Goal: Task Accomplishment & Management: Manage account settings

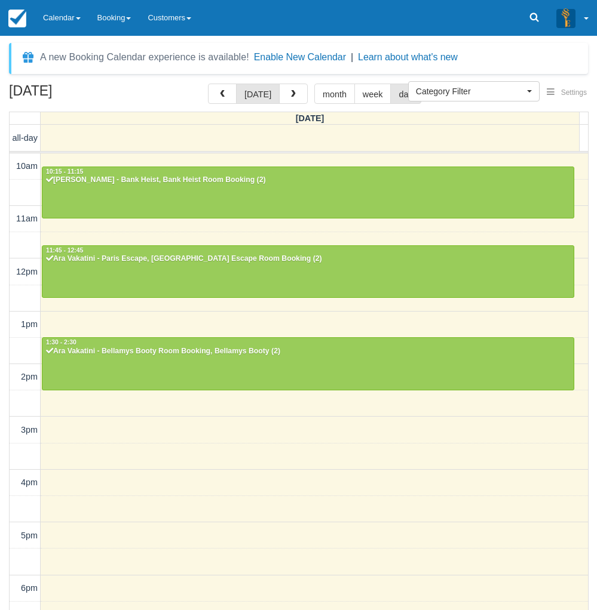
select select
click at [290, 90] on span "button" at bounding box center [293, 94] width 8 height 8
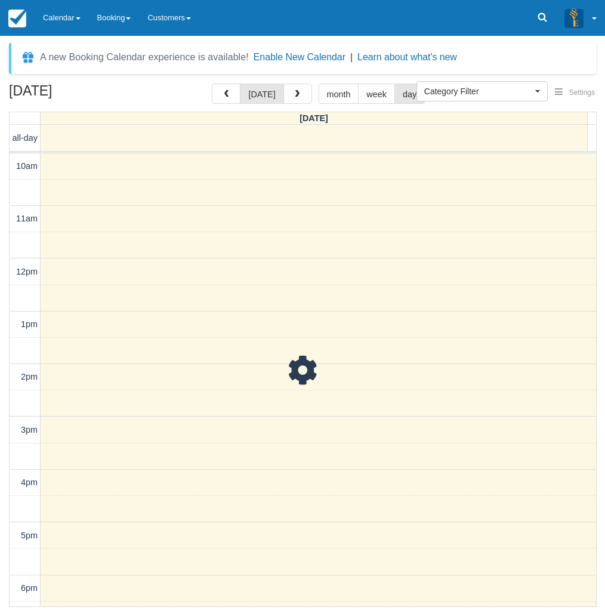
scroll to position [206, 0]
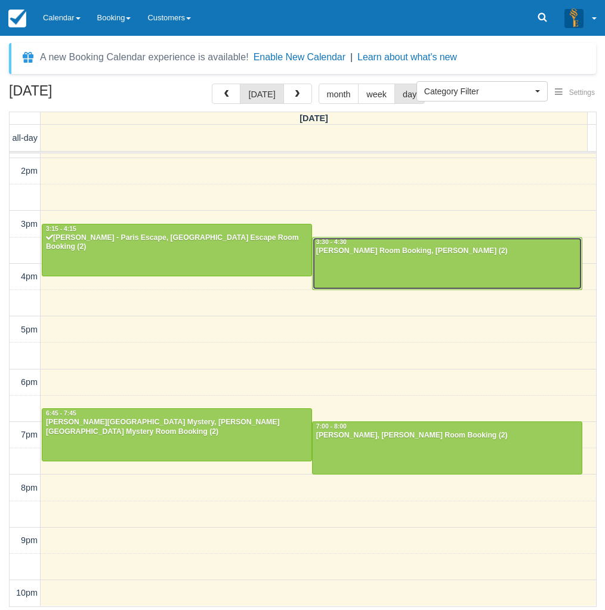
click at [407, 264] on div at bounding box center [447, 263] width 269 height 51
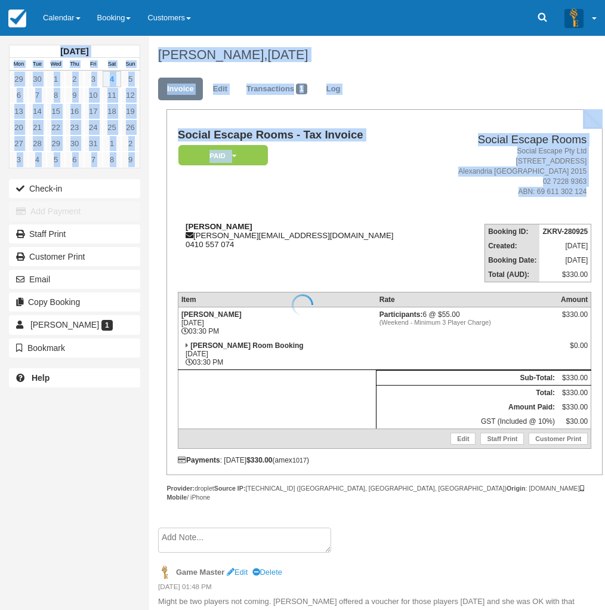
drag, startPoint x: 250, startPoint y: 225, endPoint x: 177, endPoint y: 224, distance: 72.9
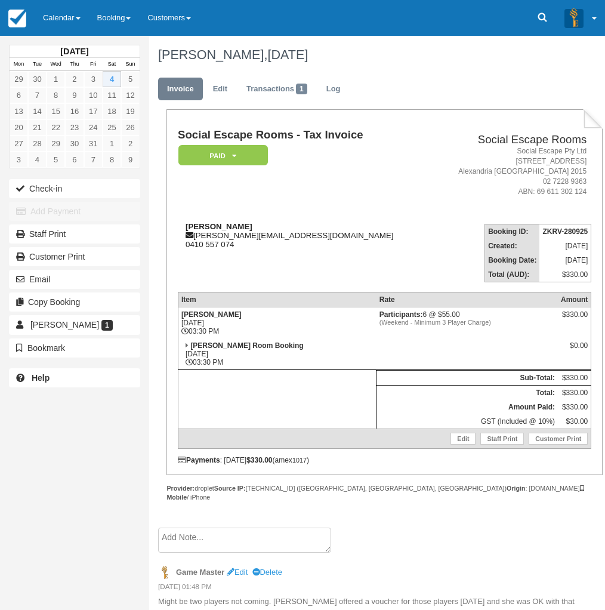
click at [189, 224] on strong "Shefali Mirpuri" at bounding box center [219, 226] width 67 height 9
drag, startPoint x: 184, startPoint y: 225, endPoint x: 259, endPoint y: 225, distance: 75.2
click at [259, 225] on div "Shefali Mirpuri shefali.chaukra@gmail.com 0410 557 074" at bounding box center [304, 235] width 253 height 27
copy strong "Shefali Mirpuri"
click at [72, 18] on link "Calendar" at bounding box center [62, 18] width 54 height 36
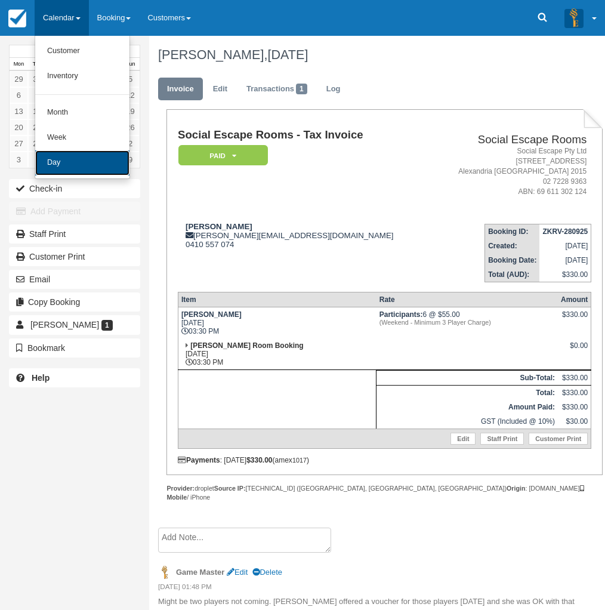
click at [65, 167] on link "Day" at bounding box center [82, 162] width 94 height 25
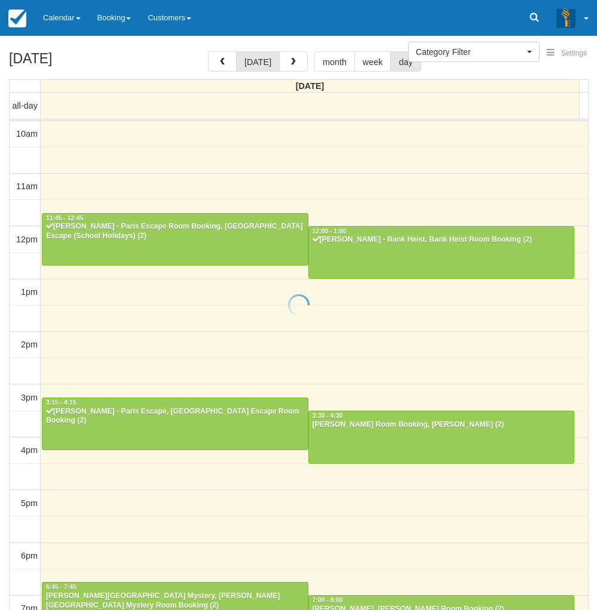
select select
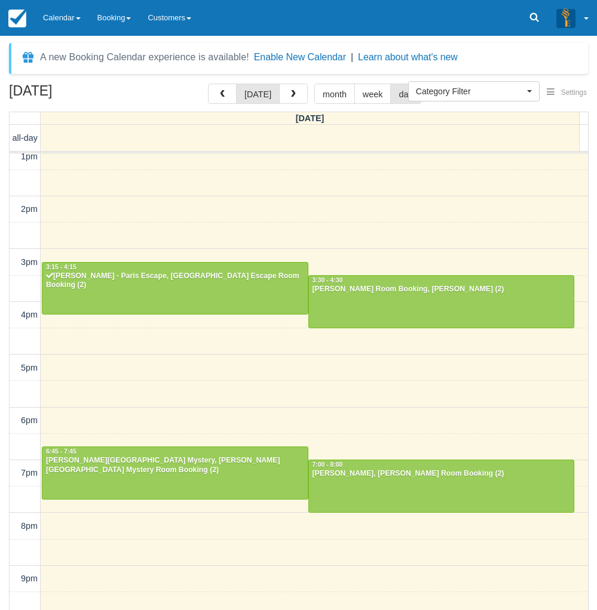
click at [27, 74] on div "A new Booking Calendar experience is available! Enable New Calendar | Learn abo…" at bounding box center [298, 345] width 579 height 605
click at [365, 291] on div "[PERSON_NAME] Room Booking, [PERSON_NAME] (2)" at bounding box center [441, 290] width 259 height 10
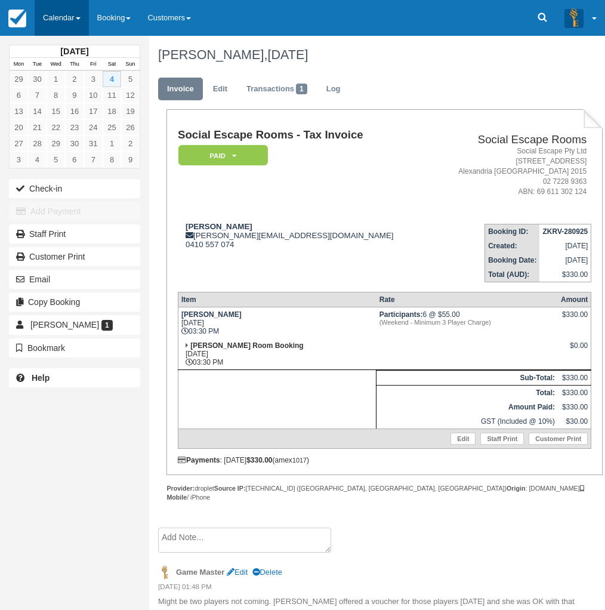
click at [57, 21] on link "Calendar" at bounding box center [62, 18] width 54 height 36
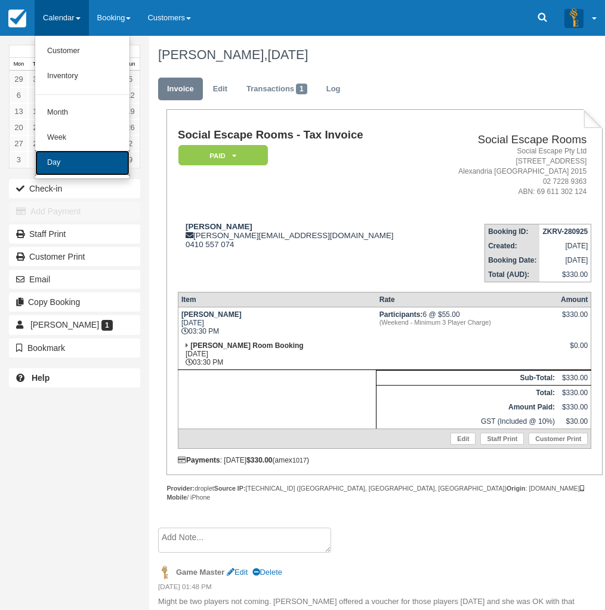
click at [66, 168] on link "Day" at bounding box center [82, 162] width 94 height 25
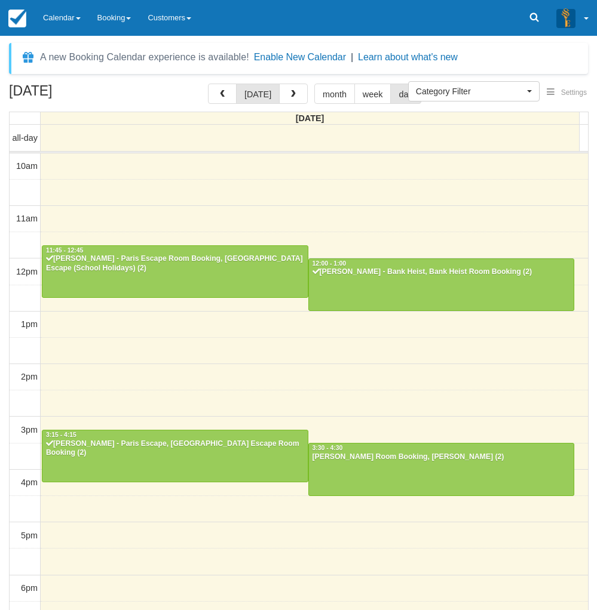
select select
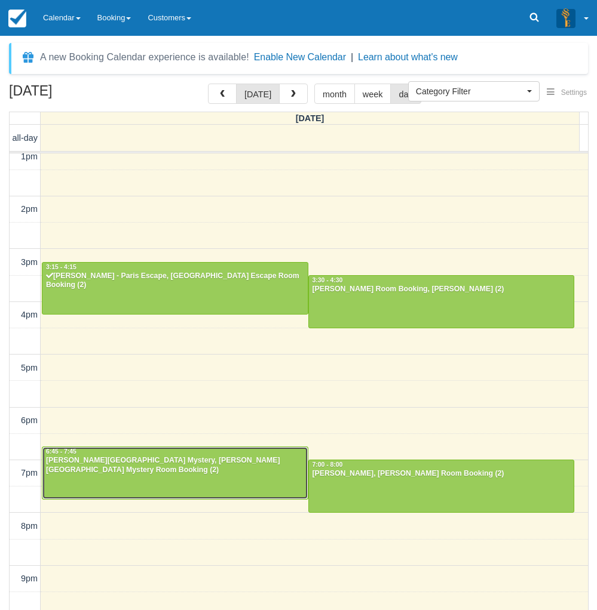
click at [134, 484] on div at bounding box center [174, 472] width 265 height 51
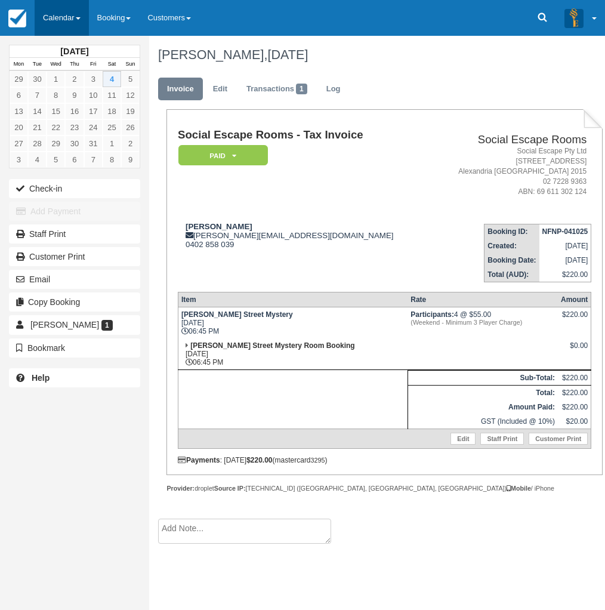
click at [61, 17] on link "Calendar" at bounding box center [62, 18] width 54 height 36
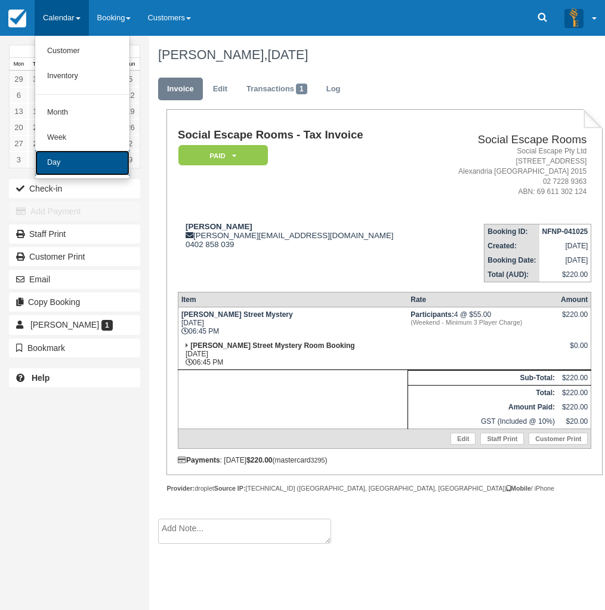
click at [75, 165] on link "Day" at bounding box center [82, 162] width 94 height 25
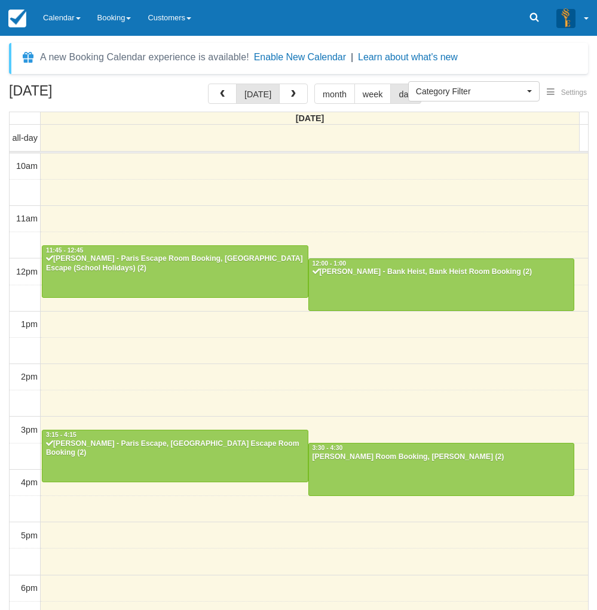
select select
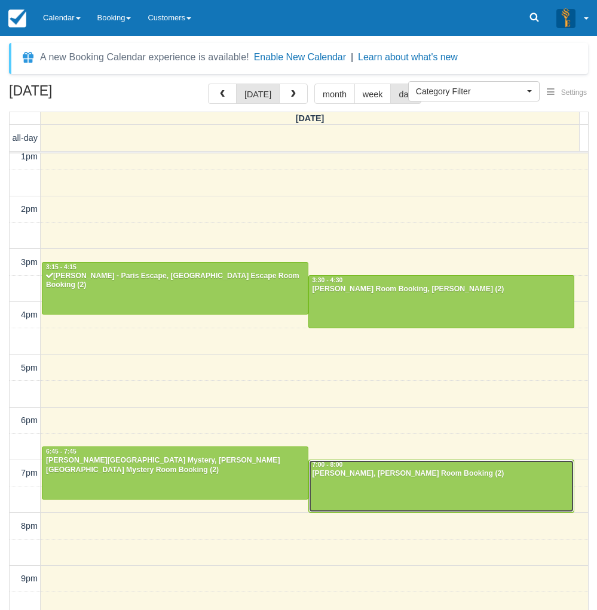
click at [362, 496] on div at bounding box center [441, 485] width 265 height 51
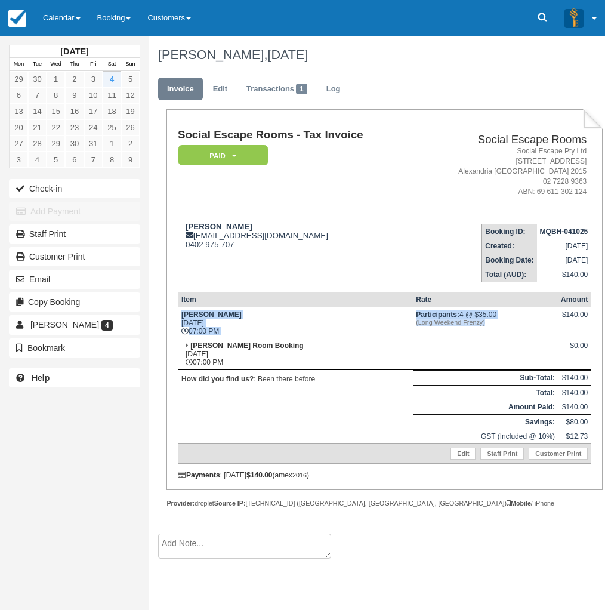
drag, startPoint x: 395, startPoint y: 315, endPoint x: 496, endPoint y: 324, distance: 101.3
click at [496, 324] on tr "[PERSON_NAME] [DATE] 07:00 PM Participants: 4 @ $35.00 (Long Weekend Frenzy) $1…" at bounding box center [384, 323] width 413 height 32
click at [496, 324] on em "(Long Weekend Frenzy)" at bounding box center [485, 322] width 139 height 7
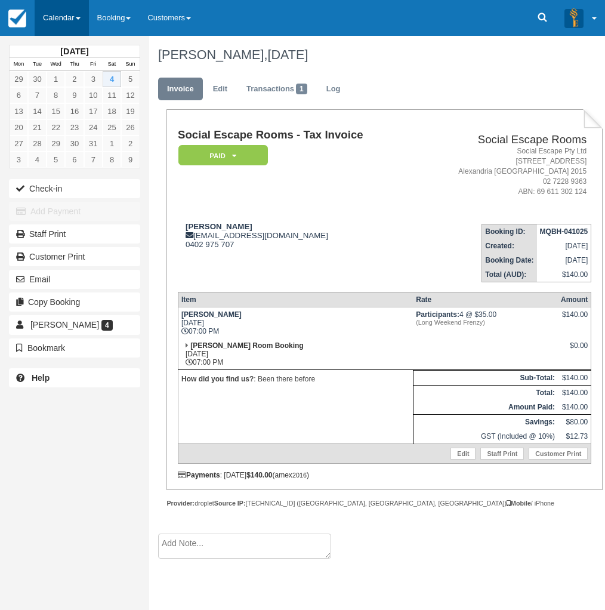
click at [66, 10] on link "Calendar" at bounding box center [62, 18] width 54 height 36
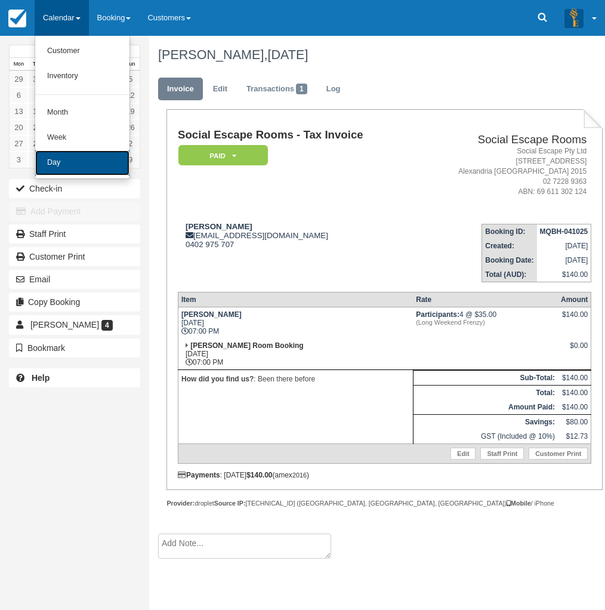
click at [59, 163] on link "Day" at bounding box center [82, 162] width 94 height 25
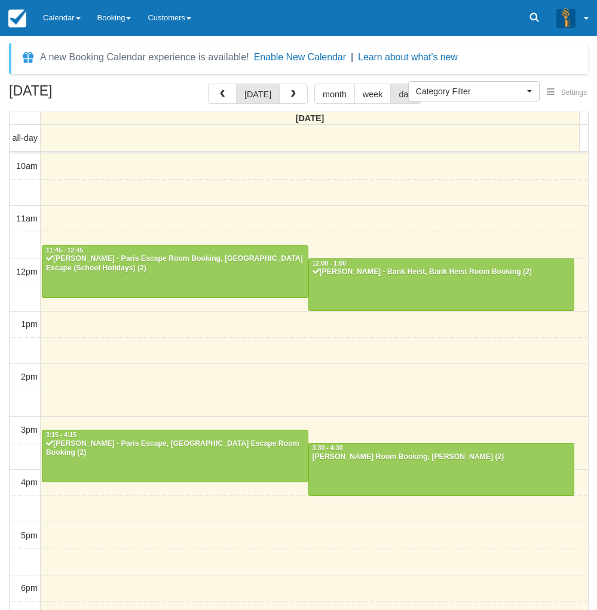
select select
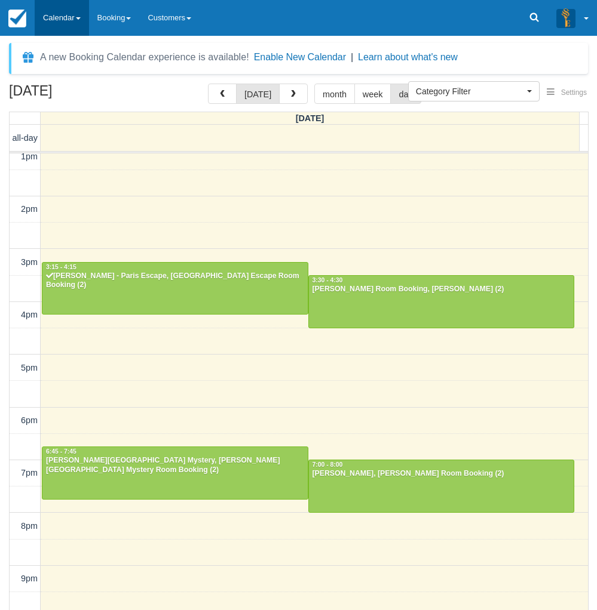
click at [78, 12] on link "Calendar" at bounding box center [62, 18] width 54 height 36
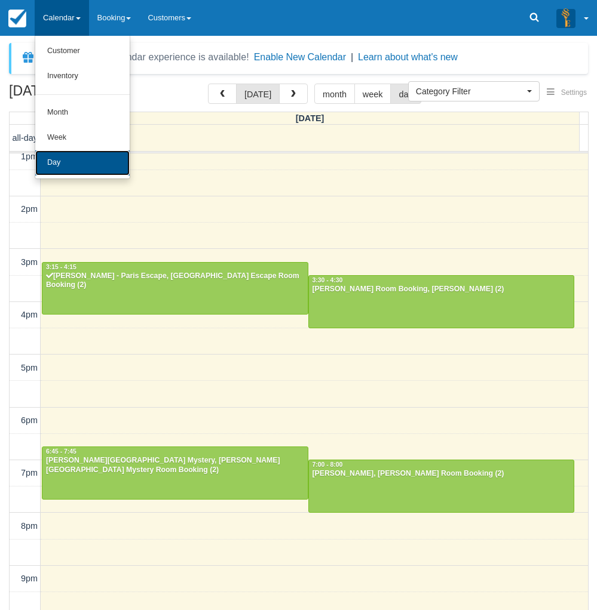
click at [55, 166] on link "Day" at bounding box center [82, 162] width 94 height 25
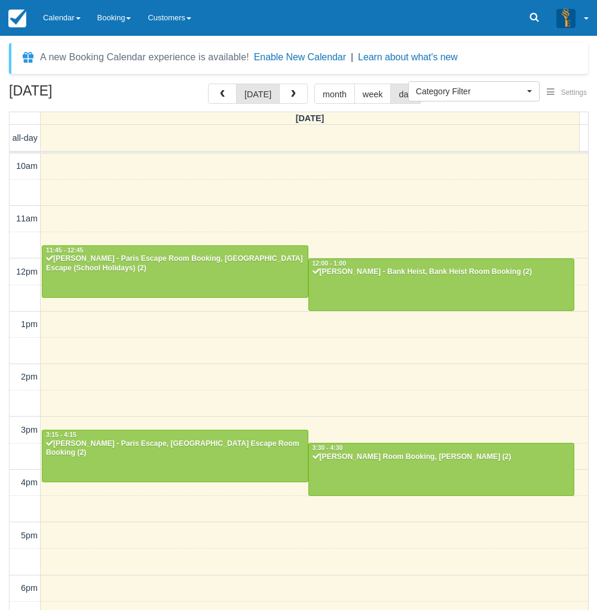
select select
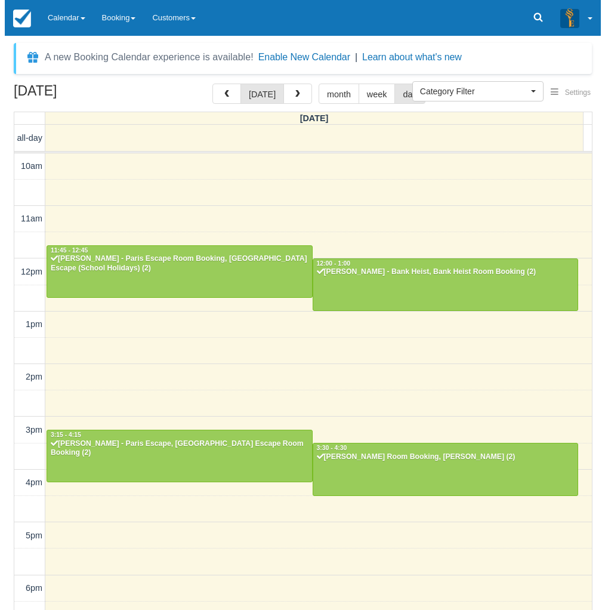
scroll to position [168, 0]
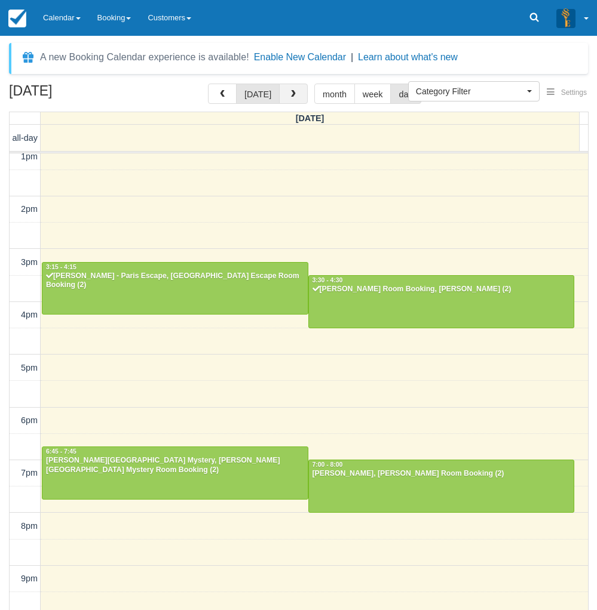
click at [289, 96] on span "button" at bounding box center [293, 94] width 8 height 8
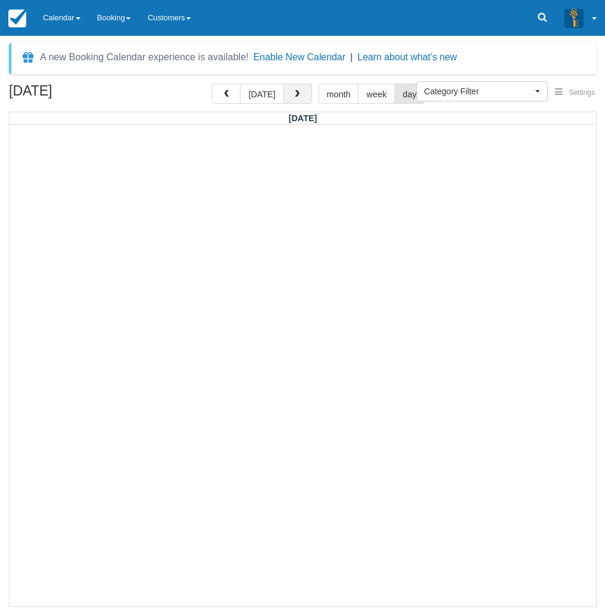
click at [299, 104] on button "button" at bounding box center [298, 94] width 29 height 20
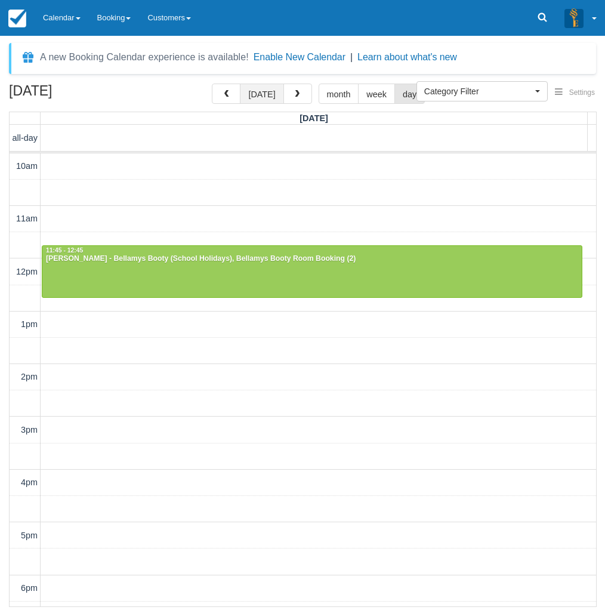
click at [254, 97] on button "[DATE]" at bounding box center [262, 94] width 44 height 20
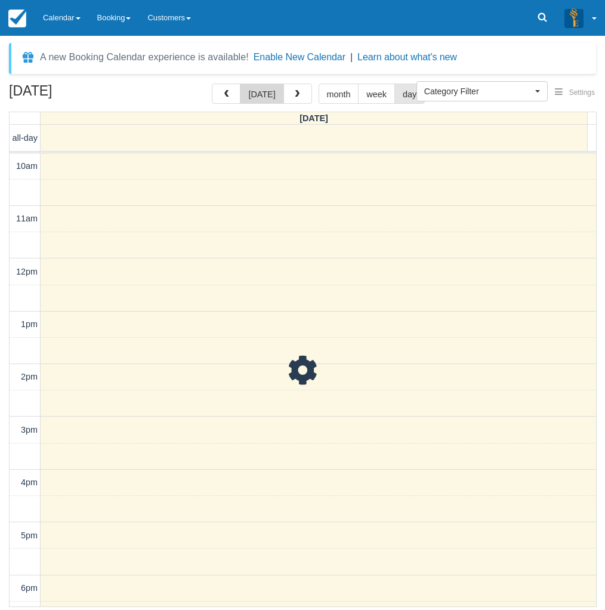
scroll to position [206, 0]
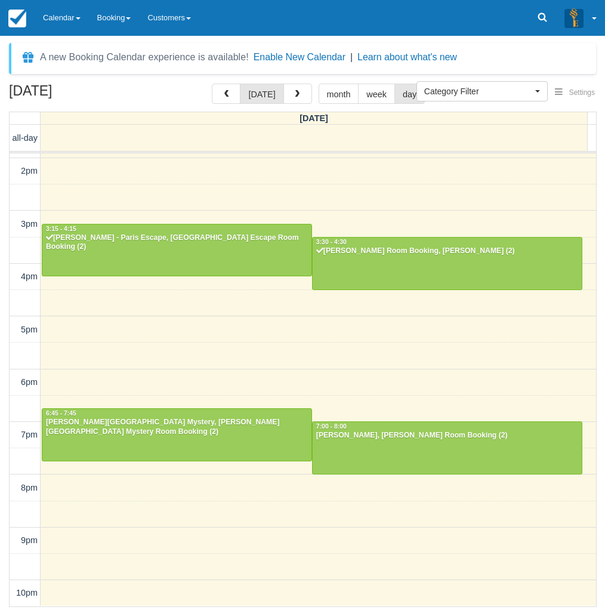
click at [10, 475] on td "8pm" at bounding box center [25, 488] width 31 height 26
click at [51, 12] on link "Calendar" at bounding box center [62, 18] width 54 height 36
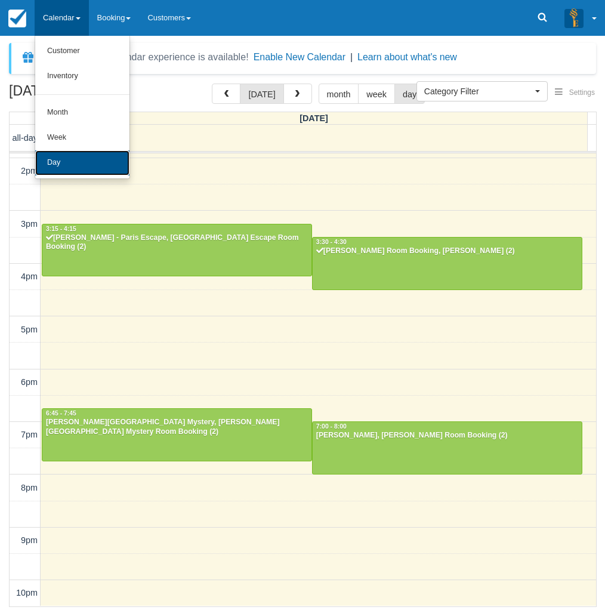
click at [72, 168] on link "Day" at bounding box center [82, 162] width 94 height 25
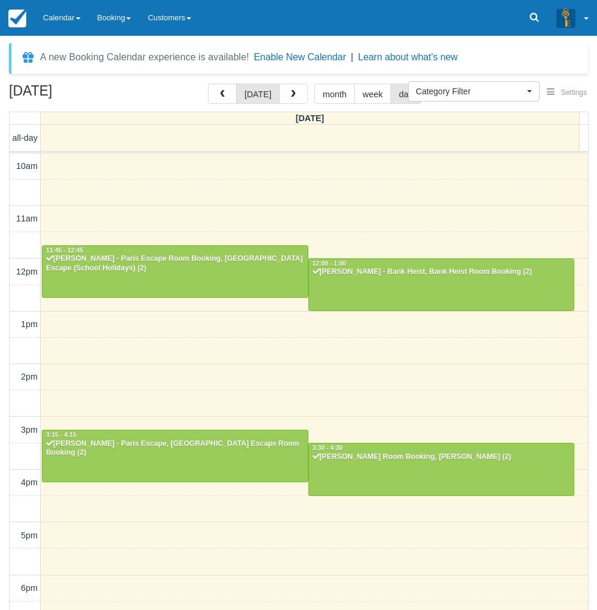
select select
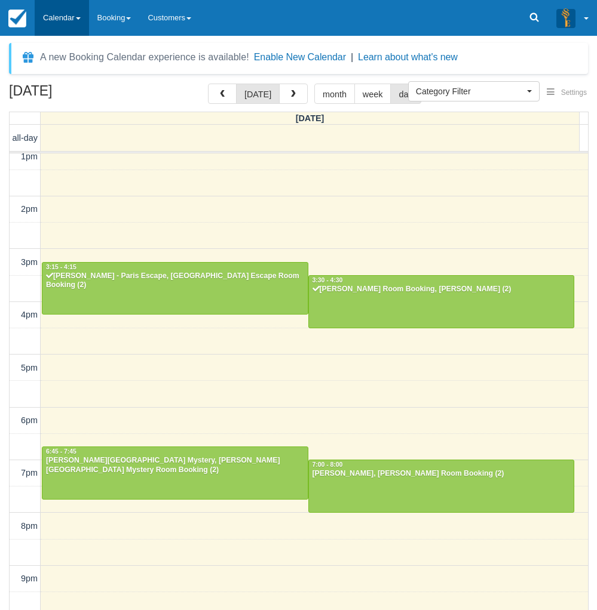
click at [66, 22] on link "Calendar" at bounding box center [62, 18] width 54 height 36
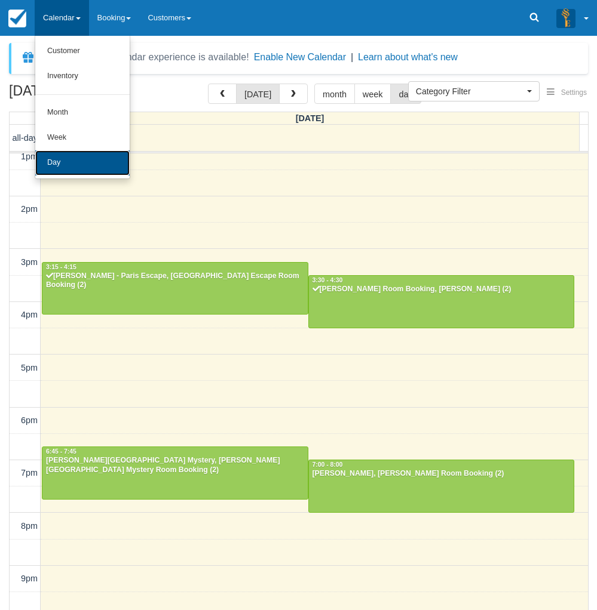
click at [76, 164] on link "Day" at bounding box center [82, 162] width 94 height 25
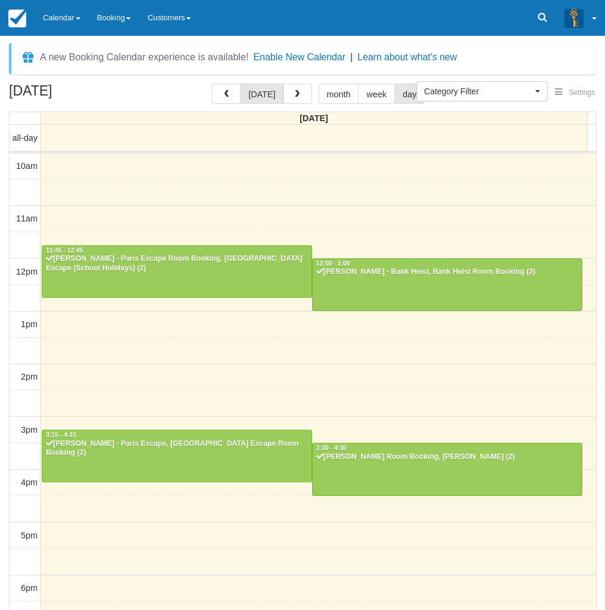
select select
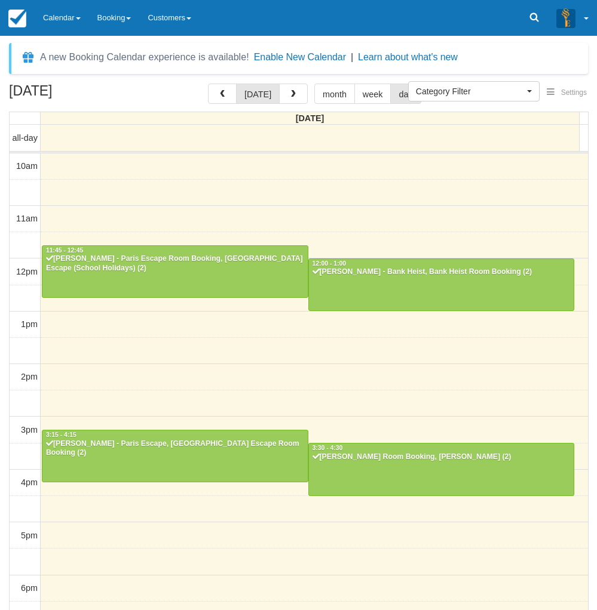
scroll to position [168, 0]
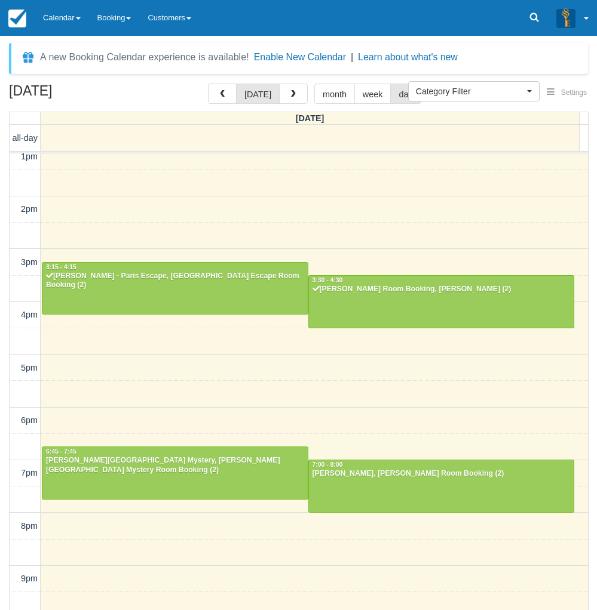
click at [7, 482] on div "[DATE] [DATE] month week day [DATE] all-day 10am 11am 12pm 1pm 2pm 3pm 4pm 5pm …" at bounding box center [298, 365] width 597 height 562
click at [70, 21] on link "Calendar" at bounding box center [62, 18] width 54 height 36
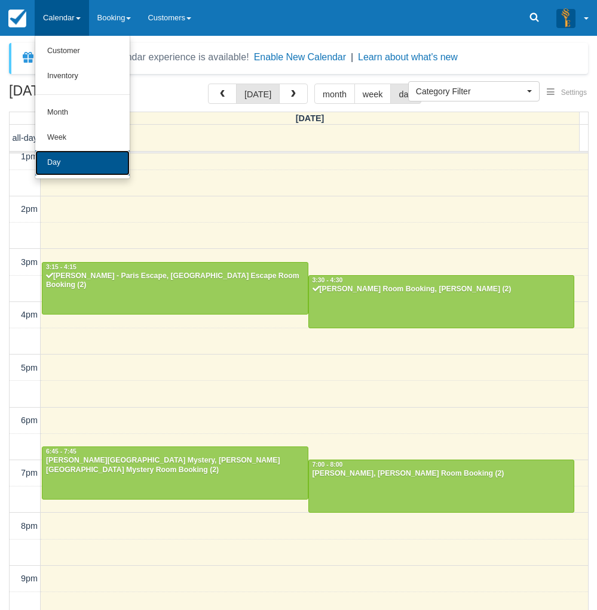
click at [54, 169] on link "Day" at bounding box center [82, 162] width 94 height 25
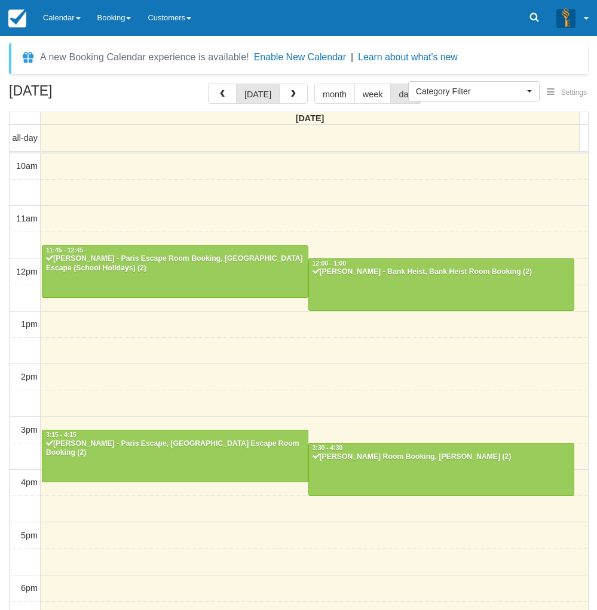
select select
